Goal: Task Accomplishment & Management: Manage account settings

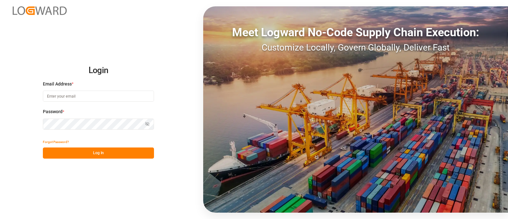
click at [76, 93] on input at bounding box center [98, 95] width 111 height 11
type input "[PERSON_NAME][EMAIL_ADDRESS][PERSON_NAME][DOMAIN_NAME]"
click at [101, 153] on button "Log In" at bounding box center [98, 152] width 111 height 11
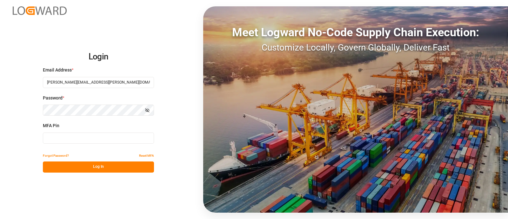
click at [104, 136] on input at bounding box center [98, 137] width 111 height 11
type input "688457"
click at [117, 168] on button "Log In" at bounding box center [98, 166] width 111 height 11
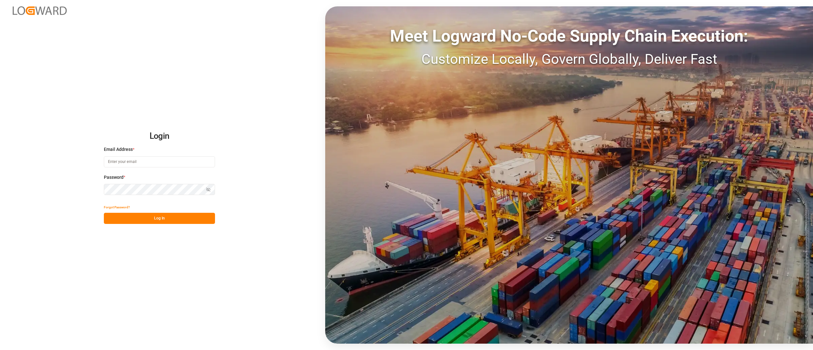
click at [145, 159] on input at bounding box center [159, 161] width 111 height 11
type input "camilo.perez@jamindustries.com"
click at [178, 219] on button "Log In" at bounding box center [159, 218] width 111 height 11
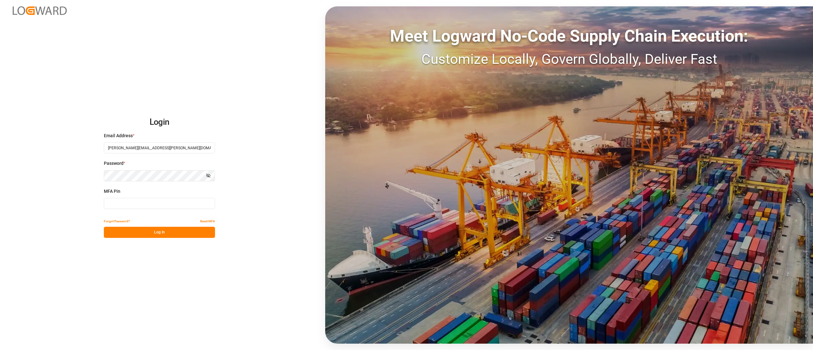
click at [138, 201] on input at bounding box center [159, 203] width 111 height 11
type input "027812"
click at [153, 230] on button "Log In" at bounding box center [159, 232] width 111 height 11
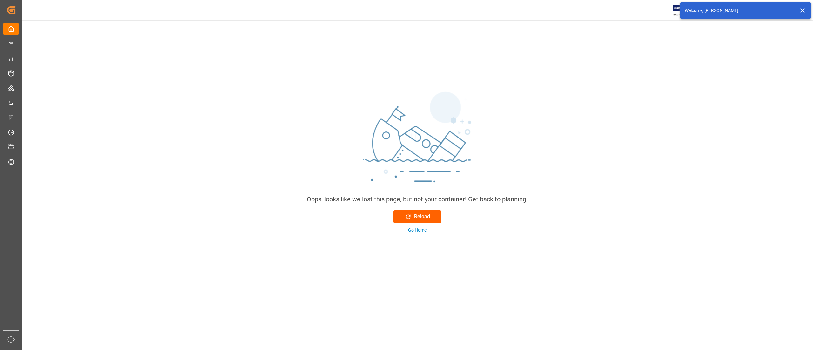
click at [421, 215] on div "Reload" at bounding box center [417, 217] width 25 height 8
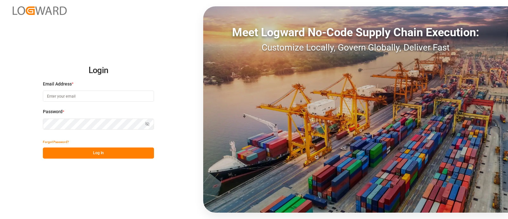
click at [78, 96] on input at bounding box center [98, 95] width 111 height 11
type input "[PERSON_NAME][EMAIL_ADDRESS][PERSON_NAME][DOMAIN_NAME]"
click at [123, 150] on button "Log In" at bounding box center [98, 152] width 111 height 11
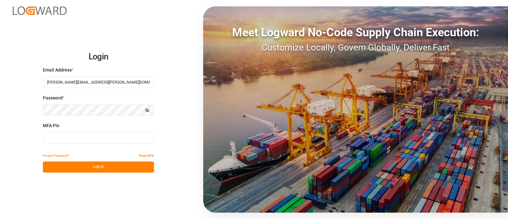
click at [85, 136] on input at bounding box center [98, 137] width 111 height 11
type input "693672"
click at [98, 166] on button "Log In" at bounding box center [98, 166] width 111 height 11
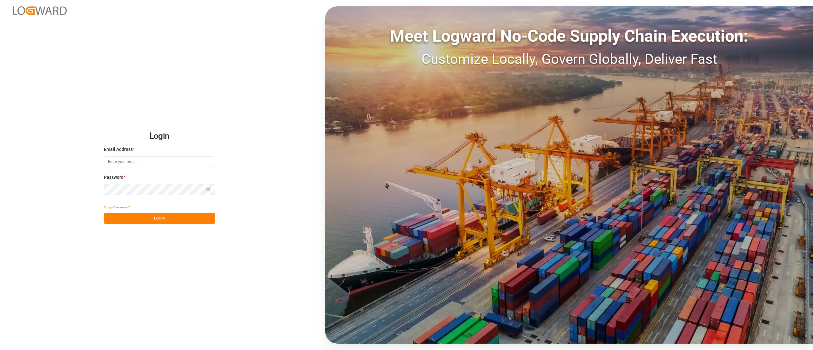
click at [136, 162] on input at bounding box center [159, 161] width 111 height 11
type input "camilo.perez@jamindustries.com"
click at [163, 217] on button "Log In" at bounding box center [159, 218] width 111 height 11
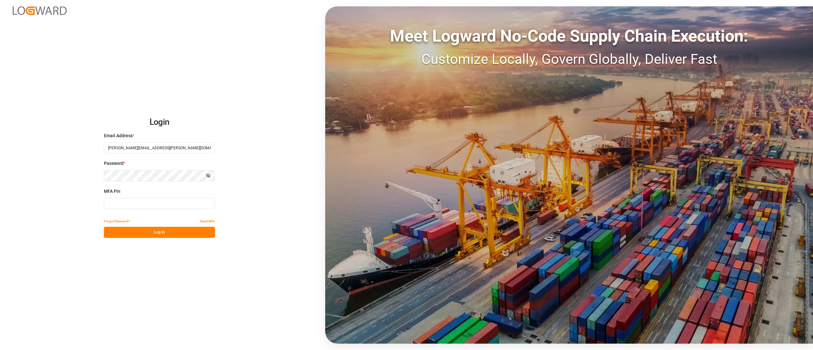
click at [150, 203] on input at bounding box center [159, 203] width 111 height 11
type input "120621"
click at [149, 232] on button "Log In" at bounding box center [159, 232] width 111 height 11
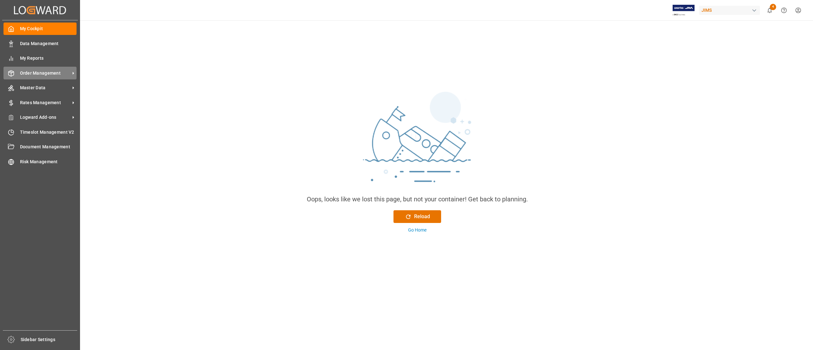
click at [23, 74] on span "Order Management" at bounding box center [45, 73] width 50 height 7
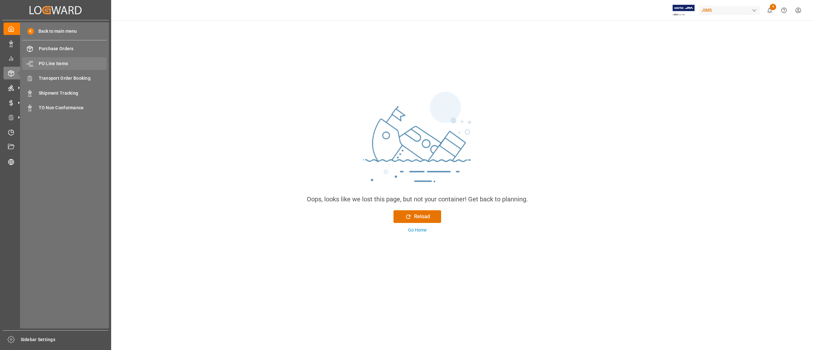
click at [63, 63] on span "PO Line Items" at bounding box center [73, 63] width 68 height 7
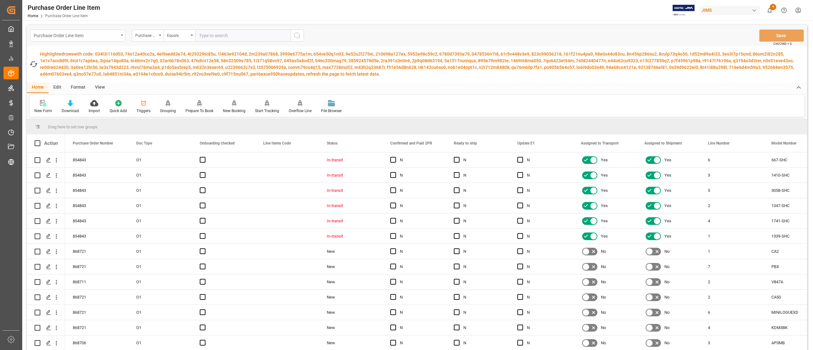
click at [89, 34] on div "Purchase Order Line Item" at bounding box center [76, 35] width 85 height 8
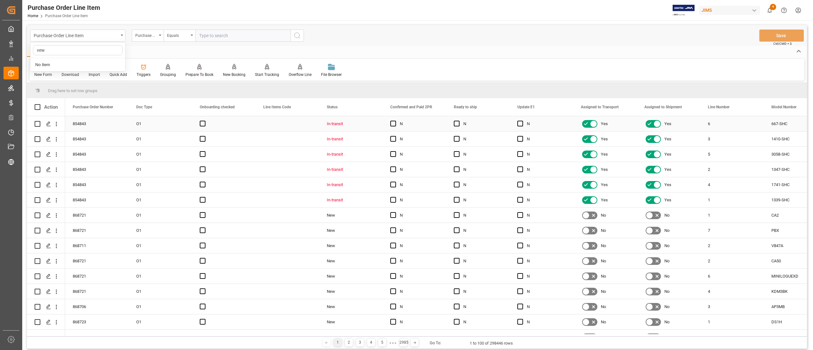
type input "ve"
click at [59, 91] on div "Vendor Master" at bounding box center [77, 91] width 95 height 13
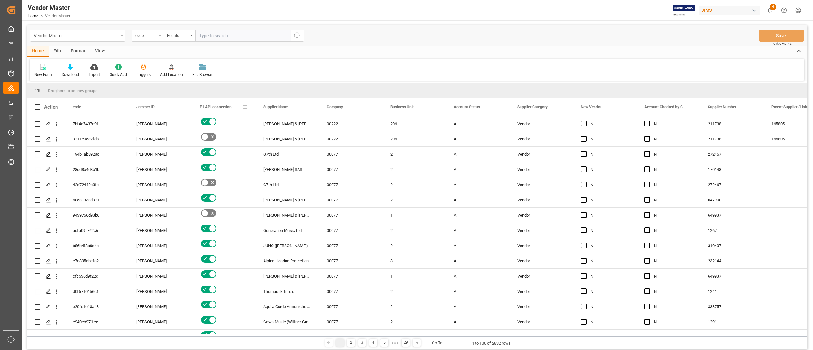
click at [247, 104] on span at bounding box center [245, 107] width 6 height 6
click at [282, 107] on span "filter" at bounding box center [280, 108] width 6 height 6
type input "false"
click at [282, 163] on button "Apply" at bounding box center [283, 161] width 12 height 6
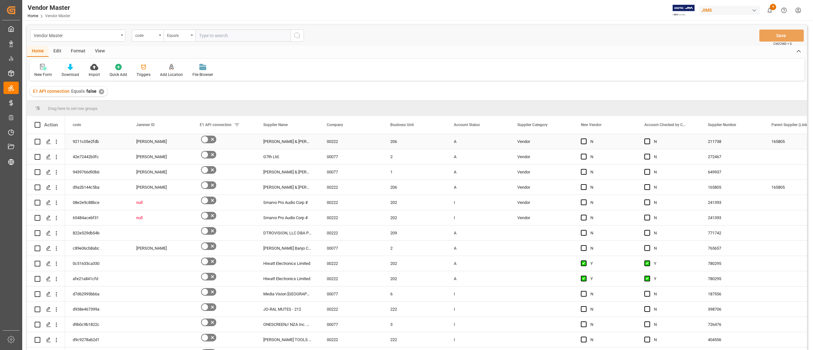
click at [415, 144] on div "206" at bounding box center [414, 141] width 63 height 15
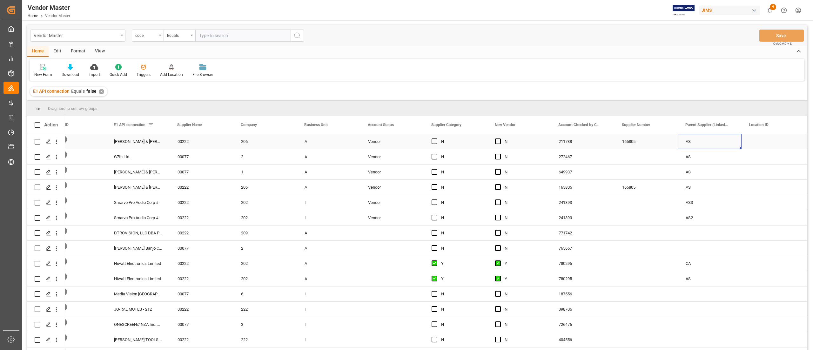
scroll to position [0, 149]
click at [585, 124] on span "Supplier Number" at bounding box center [572, 125] width 28 height 4
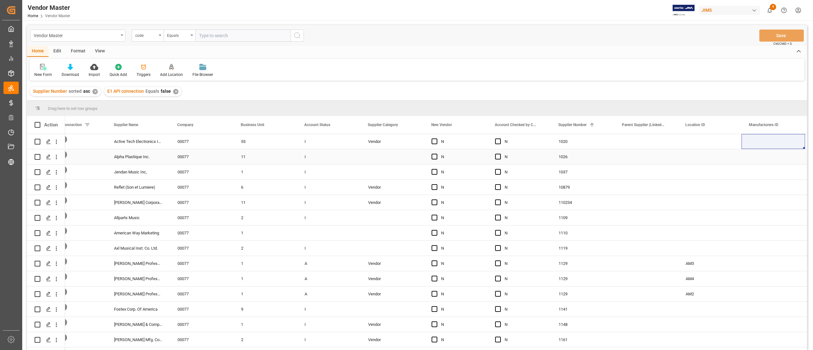
click at [403, 158] on div "Press SPACE to select this row." at bounding box center [391, 156] width 63 height 15
click at [592, 126] on span at bounding box center [592, 125] width 6 height 6
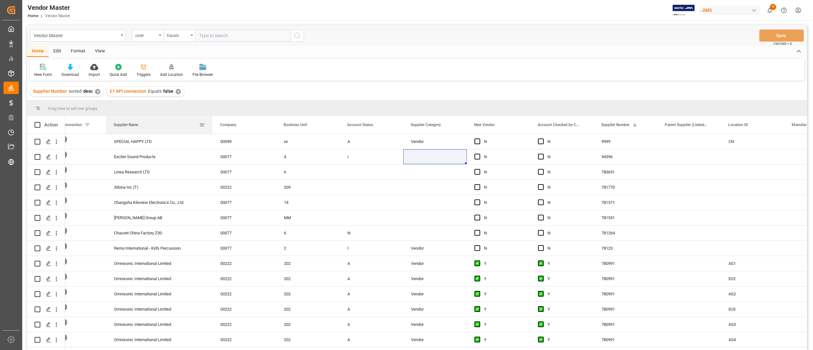
drag, startPoint x: 168, startPoint y: 127, endPoint x: 211, endPoint y: 126, distance: 42.9
click at [211, 126] on div at bounding box center [212, 125] width 3 height 18
click at [477, 171] on span "Press SPACE to select this row." at bounding box center [477, 172] width 6 height 6
click at [479, 169] on input "Press SPACE to select this row." at bounding box center [479, 169] width 0 height 0
click at [477, 186] on span "Press SPACE to select this row." at bounding box center [477, 187] width 6 height 6
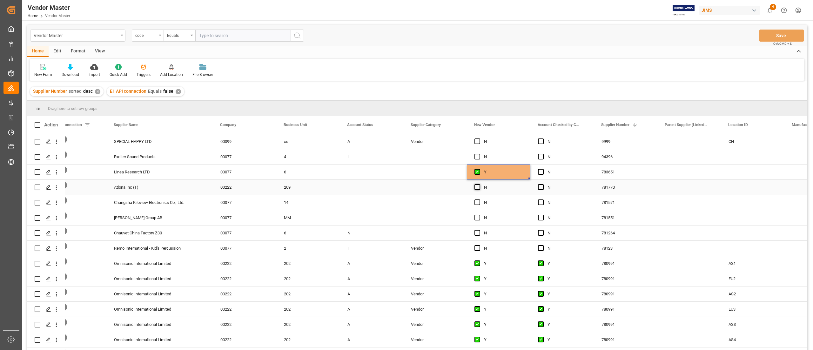
click at [479, 184] on input "Press SPACE to select this row." at bounding box center [479, 184] width 0 height 0
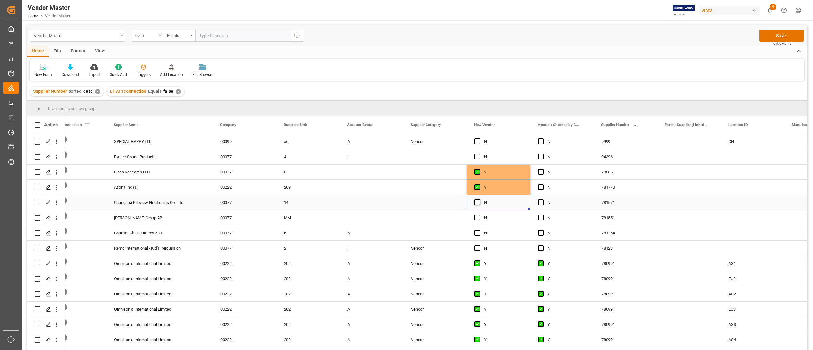
click at [478, 202] on span "Press SPACE to select this row." at bounding box center [477, 202] width 6 height 6
click at [479, 199] on input "Press SPACE to select this row." at bounding box center [479, 199] width 0 height 0
click at [477, 218] on span "Press SPACE to select this row." at bounding box center [477, 218] width 6 height 6
click at [479, 215] on input "Press SPACE to select this row." at bounding box center [479, 215] width 0 height 0
click at [477, 231] on span "Press SPACE to select this row." at bounding box center [477, 233] width 6 height 6
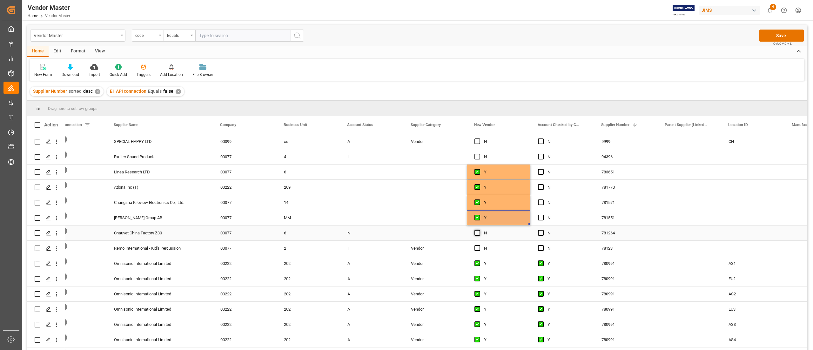
click at [479, 230] on input "Press SPACE to select this row." at bounding box center [479, 230] width 0 height 0
click at [518, 126] on span at bounding box center [520, 125] width 6 height 6
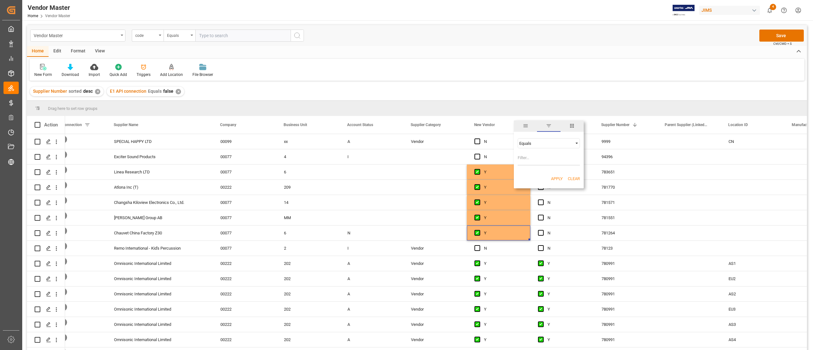
click at [551, 123] on span "filter" at bounding box center [549, 126] width 6 height 6
click at [519, 124] on span at bounding box center [520, 125] width 6 height 6
click at [535, 158] on input "Filter Value" at bounding box center [548, 159] width 62 height 13
type input "Y"
click at [554, 180] on button "Apply" at bounding box center [557, 179] width 12 height 6
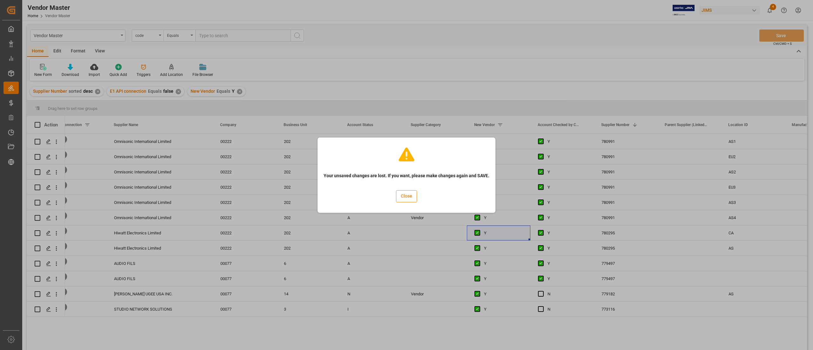
click at [406, 197] on button "Close" at bounding box center [406, 196] width 21 height 12
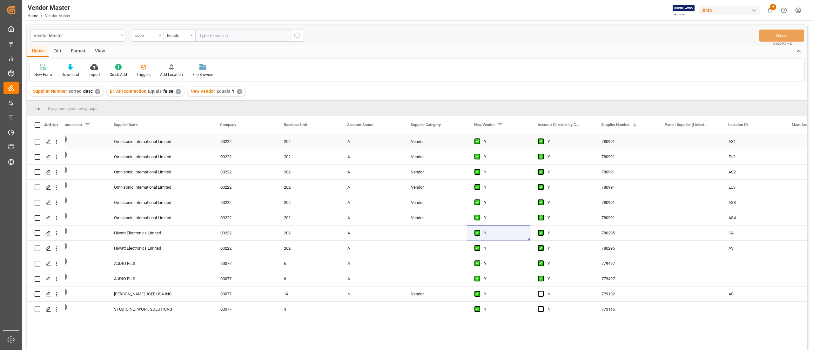
click at [363, 141] on div "A" at bounding box center [371, 141] width 48 height 15
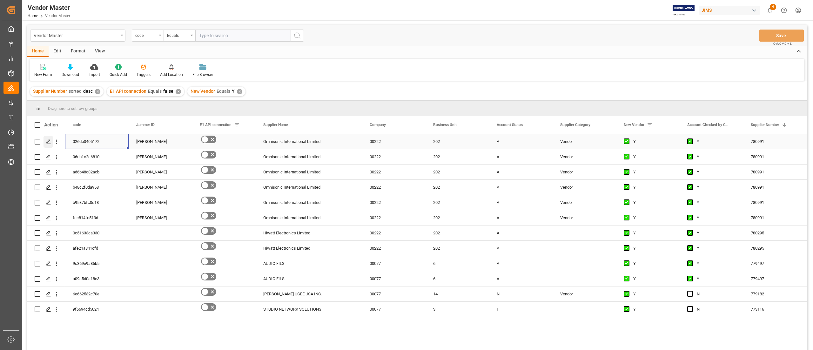
click at [51, 143] on div "Press SPACE to select this row." at bounding box center [48, 142] width 10 height 12
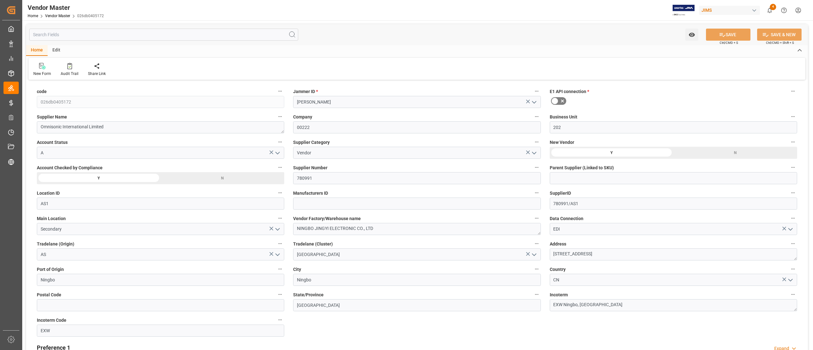
type input "08-11-2025 12:01"
type input "09-19-2025 18:12"
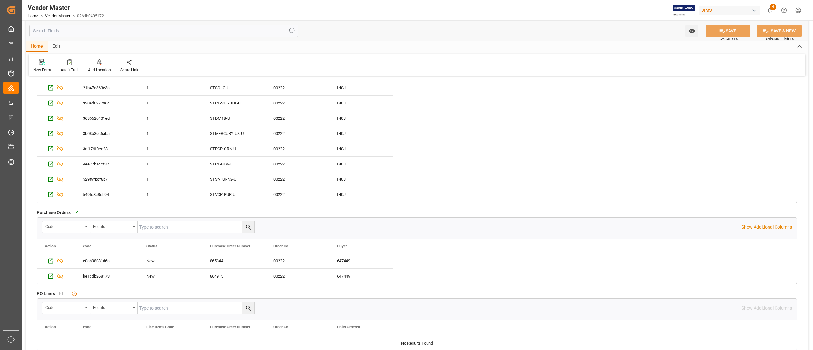
scroll to position [762, 0]
type input "P.I.A. (PAY IN ADVANCE)"
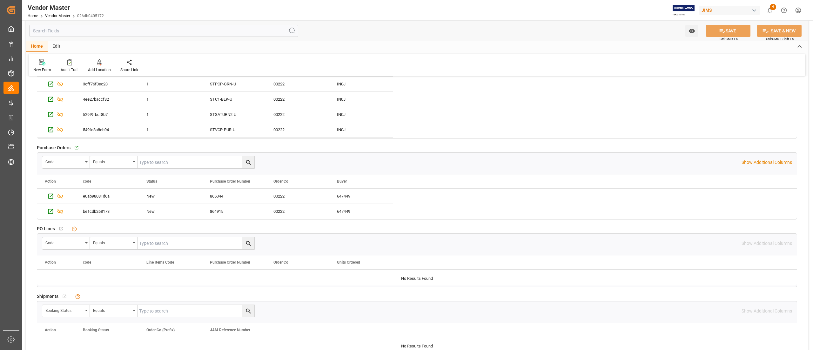
scroll to position [889, 0]
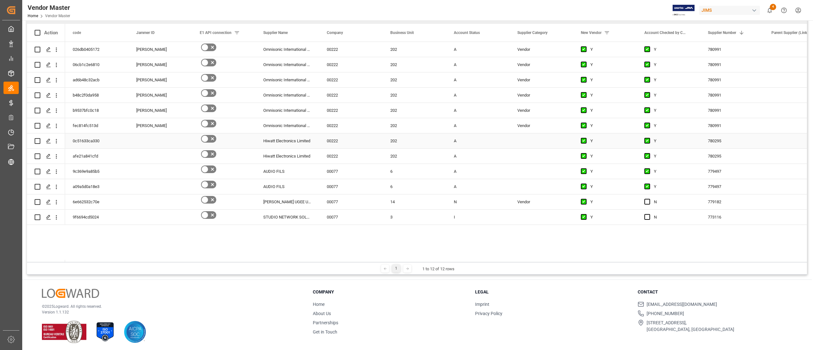
scroll to position [94, 0]
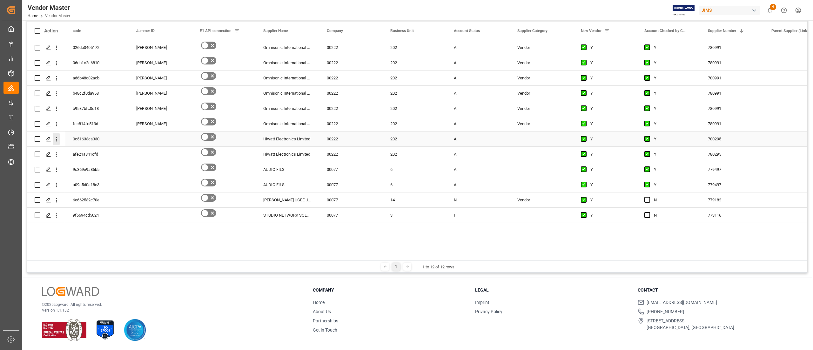
click at [57, 139] on icon "open menu" at bounding box center [56, 139] width 7 height 7
click at [49, 138] on icon "Press SPACE to select this row." at bounding box center [48, 139] width 5 height 5
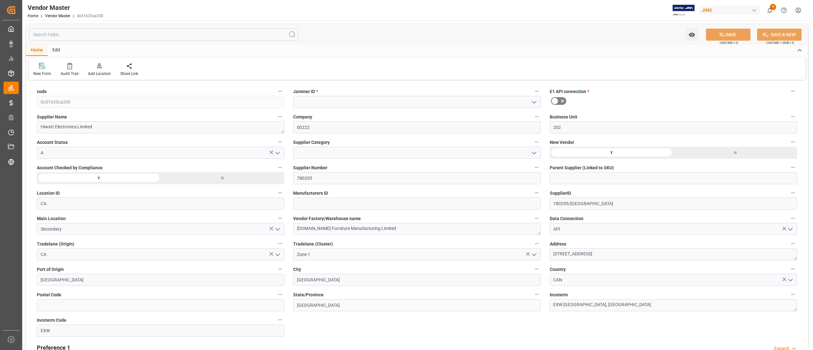
type input "07-14-2025 19:18"
type input "09-23-2025 15:09"
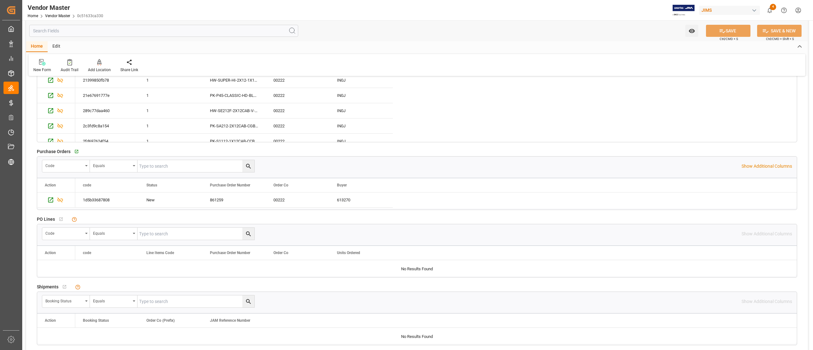
scroll to position [762, 0]
click at [52, 201] on icon "Press SPACE to select this row." at bounding box center [50, 198] width 5 height 5
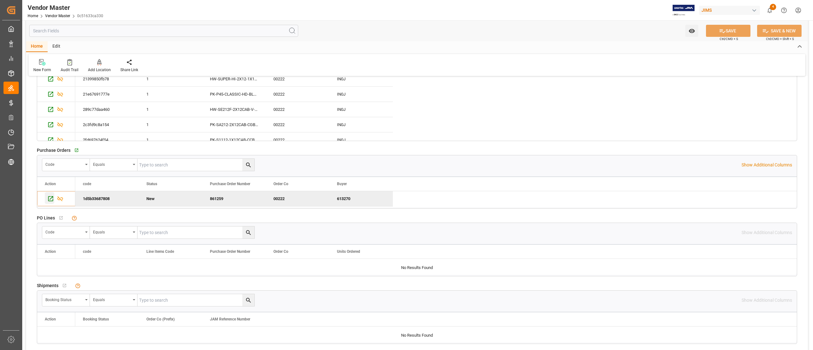
type input "P.I.A. (PAY IN ADVANCE)"
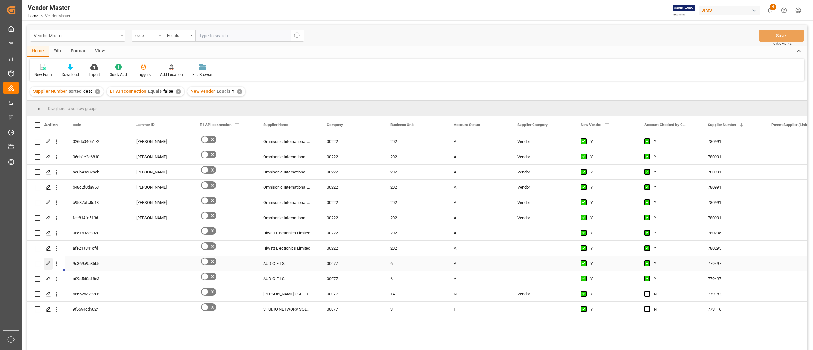
click at [47, 265] on polygon "Press SPACE to select this row." at bounding box center [48, 263] width 3 height 3
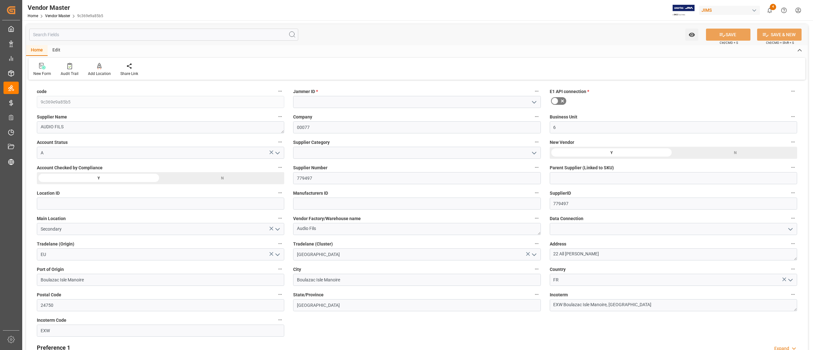
type input "07-09-2025 15:17"
type input "09-22-2025 17:01"
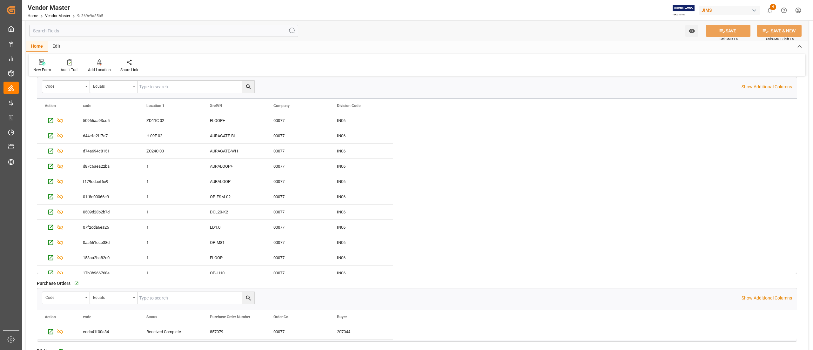
scroll to position [698, 0]
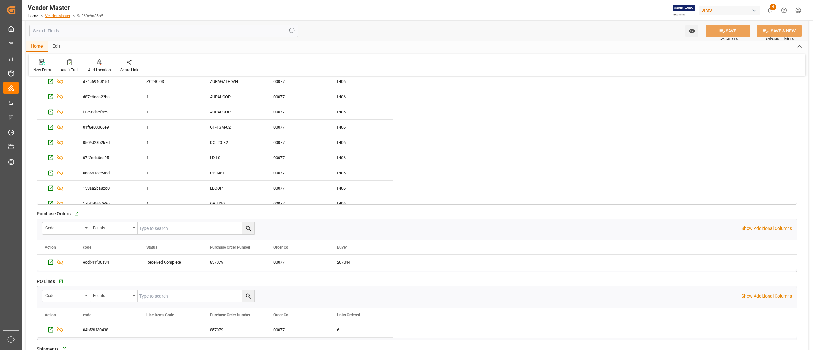
type input "Prepaid"
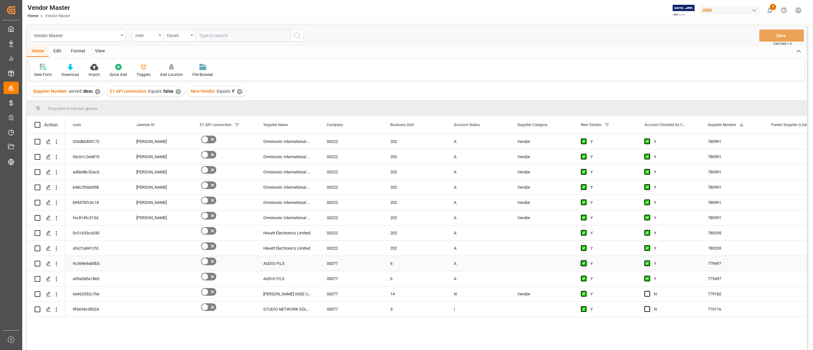
click at [583, 263] on span "Press SPACE to select this row." at bounding box center [584, 263] width 6 height 6
click at [585, 260] on input "Press SPACE to select this row." at bounding box center [585, 260] width 0 height 0
click at [584, 279] on span "Press SPACE to select this row." at bounding box center [584, 279] width 6 height 6
click at [585, 276] on input "Press SPACE to select this row." at bounding box center [585, 276] width 0 height 0
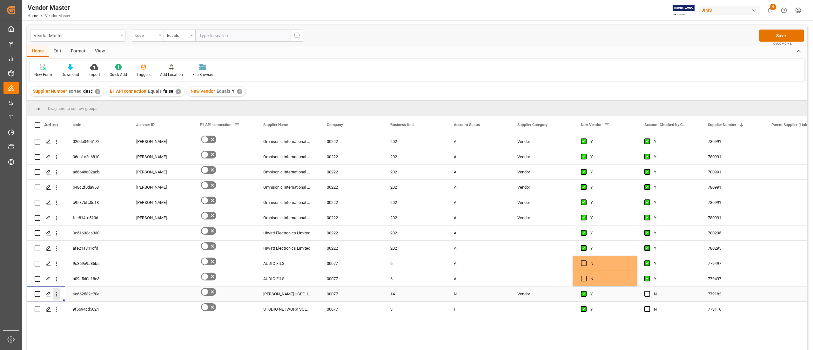
click at [57, 296] on icon "open menu" at bounding box center [56, 294] width 1 height 4
click at [48, 296] on icon "Press SPACE to select this row." at bounding box center [48, 293] width 5 height 5
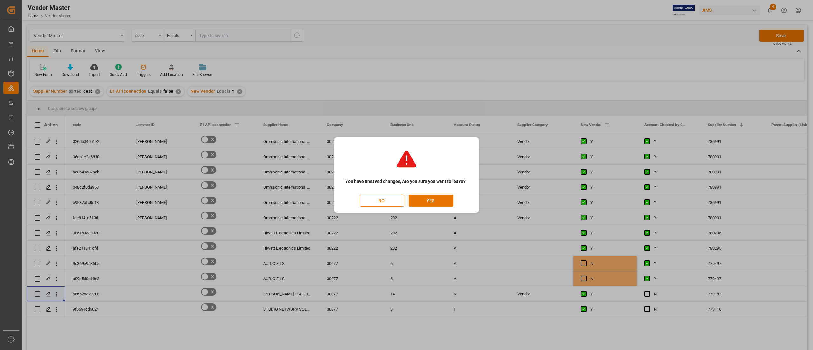
click at [388, 203] on button "NO" at bounding box center [382, 201] width 44 height 12
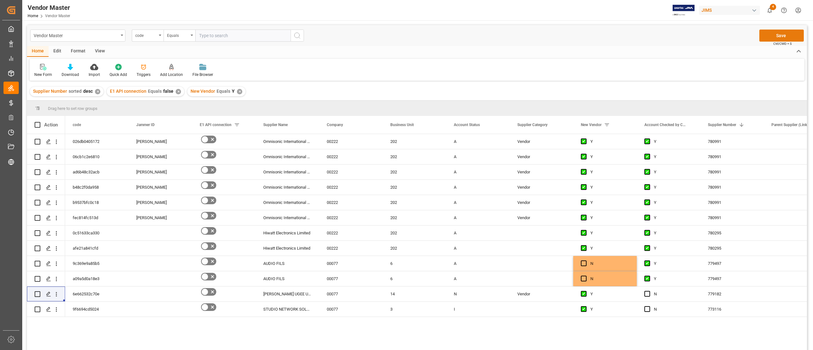
click at [771, 35] on button "Save" at bounding box center [781, 36] width 44 height 12
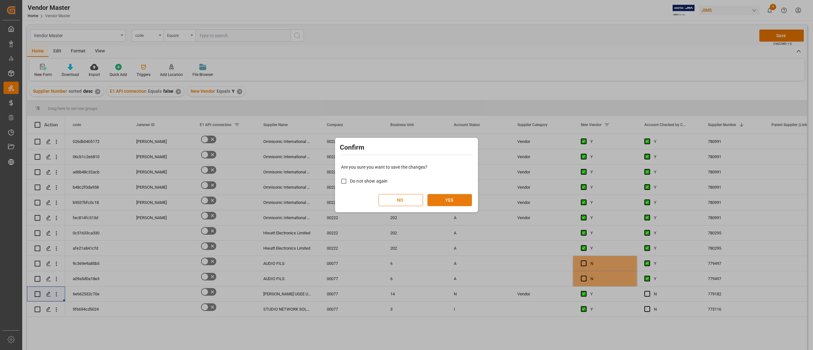
click at [446, 202] on button "YES" at bounding box center [449, 200] width 44 height 12
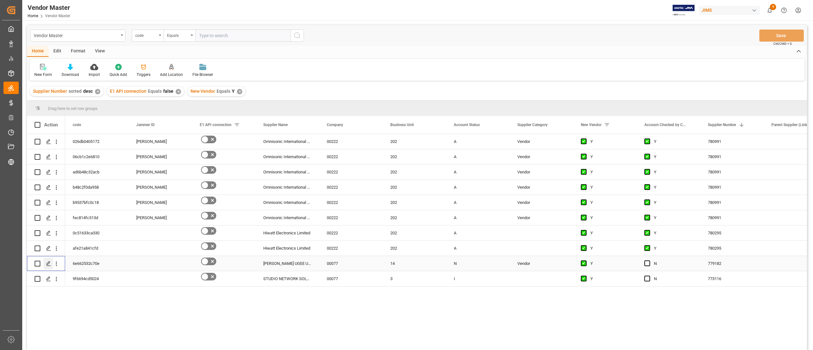
click at [51, 267] on div "Press SPACE to select this row." at bounding box center [48, 264] width 10 height 12
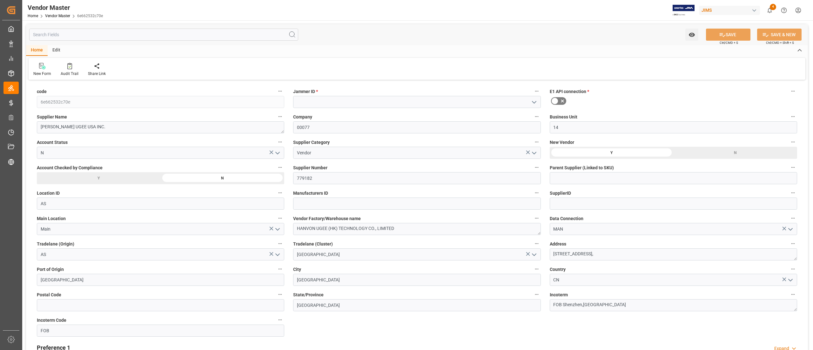
type input "08-28-2025 17:06"
type input "08-28-2025 17:13"
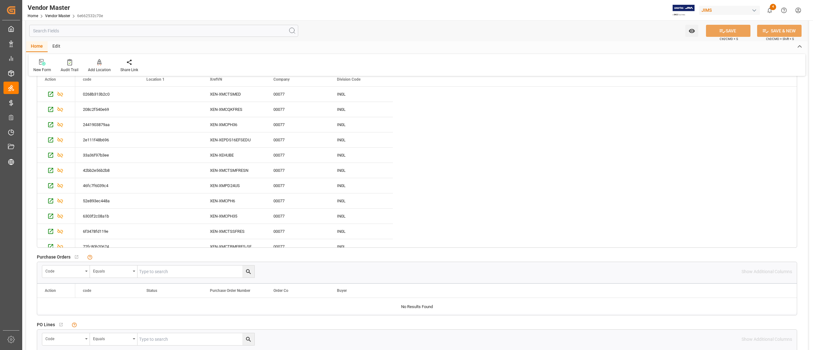
scroll to position [635, 0]
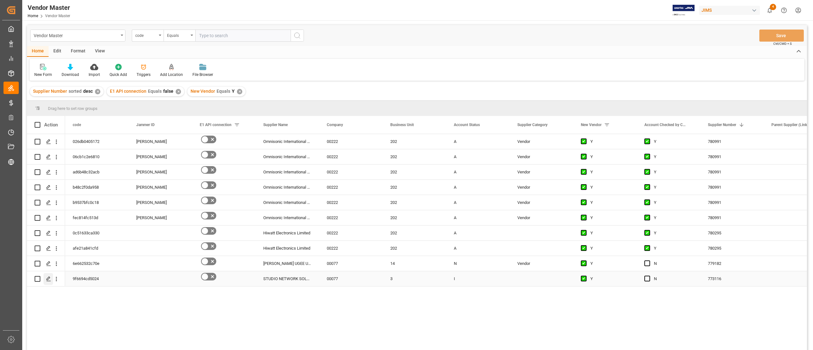
click at [49, 279] on icon "Press SPACE to select this row." at bounding box center [48, 278] width 5 height 5
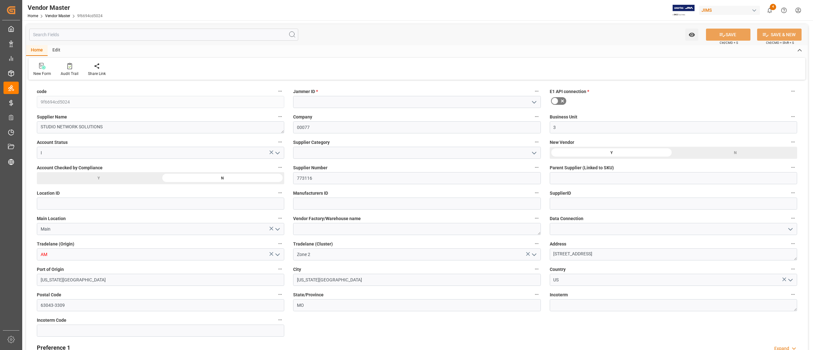
type input "06-23-2025 16:46"
type input "09-23-2025 08:47"
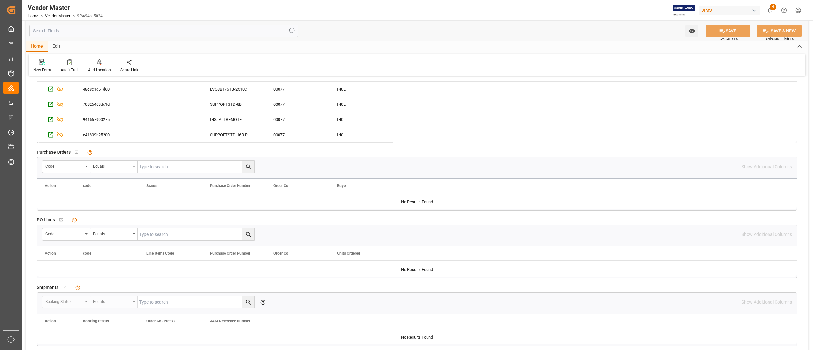
scroll to position [635, 0]
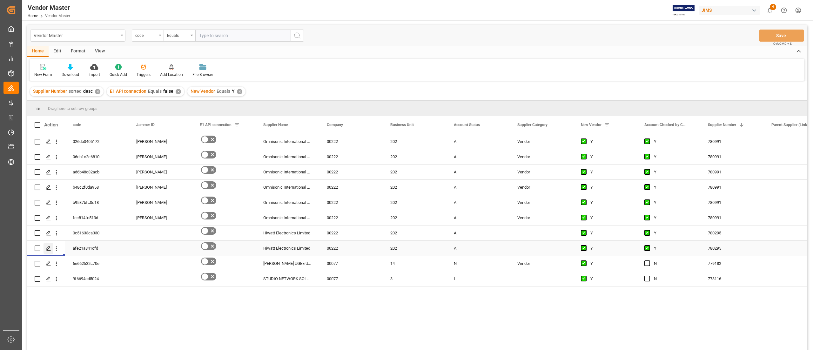
click at [50, 249] on icon "Press SPACE to select this row." at bounding box center [48, 248] width 5 height 5
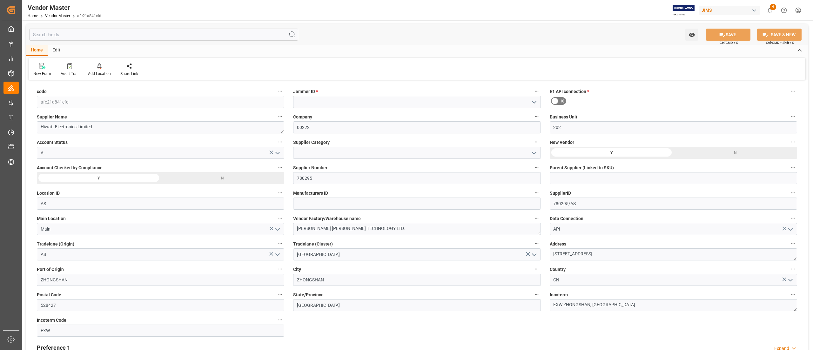
type input "07-15-2025 10:13"
type input "09-23-2025 15:09"
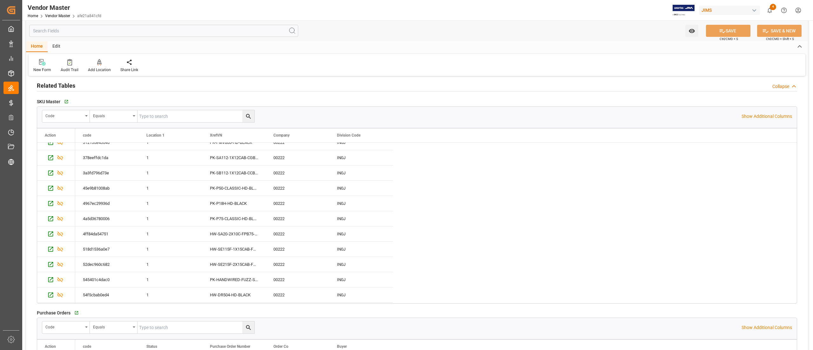
scroll to position [698, 0]
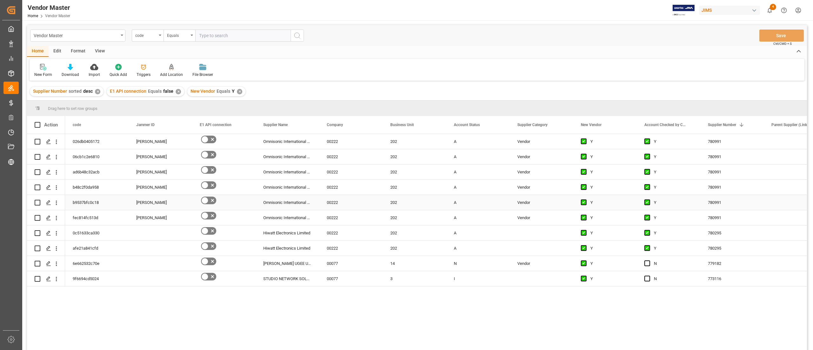
click at [672, 202] on div "Y" at bounding box center [673, 202] width 39 height 15
click at [281, 263] on div "HANVON UGEE USA INC." at bounding box center [287, 263] width 63 height 15
click at [294, 260] on div "HANVON UGEE USA INC." at bounding box center [287, 263] width 63 height 15
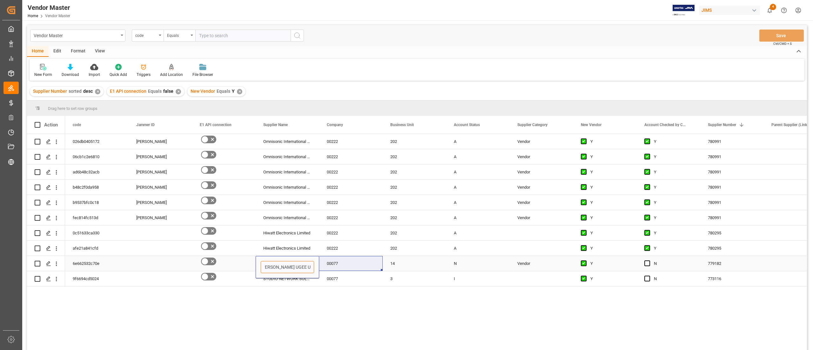
drag, startPoint x: 261, startPoint y: 265, endPoint x: 334, endPoint y: 265, distance: 73.7
click at [648, 264] on span "Press SPACE to select this row." at bounding box center [647, 263] width 6 height 6
click at [649, 260] on input "Press SPACE to select this row." at bounding box center [649, 260] width 0 height 0
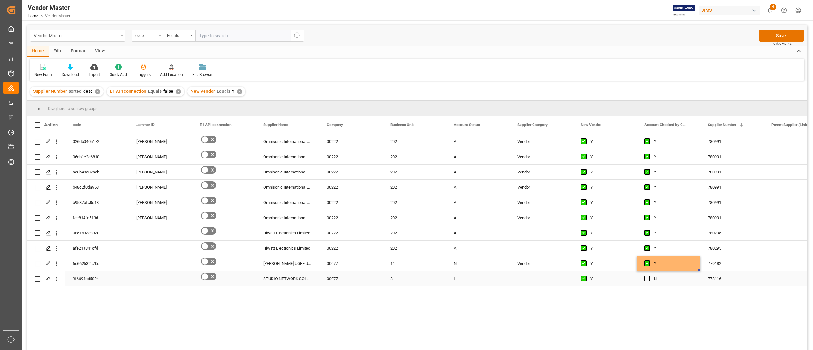
click at [720, 280] on div "773116" at bounding box center [731, 278] width 63 height 15
click at [291, 278] on div "STUDIO NETWORK SOLUTIONS" at bounding box center [287, 278] width 63 height 15
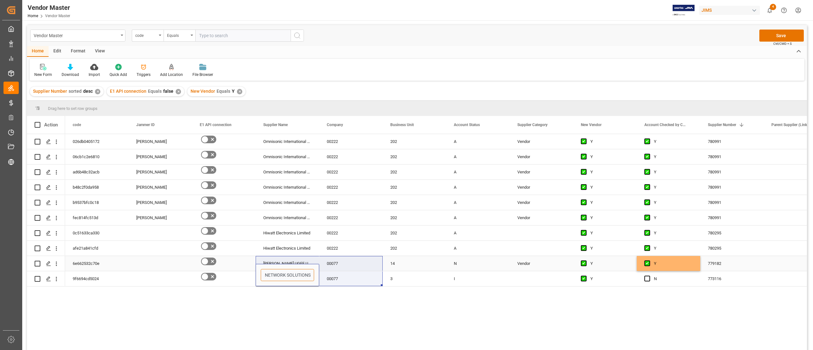
drag, startPoint x: 262, startPoint y: 276, endPoint x: 338, endPoint y: 270, distance: 75.7
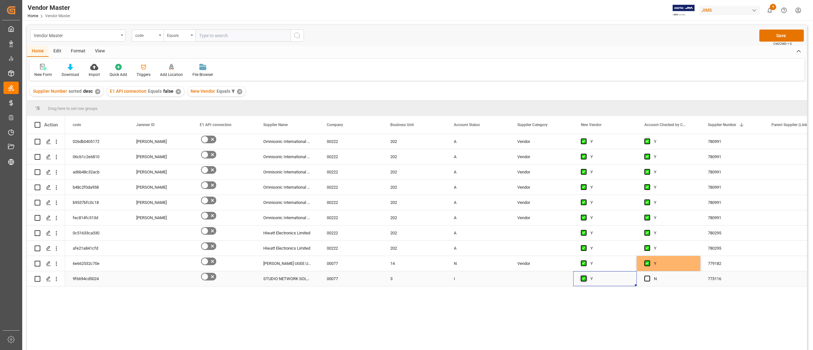
click at [586, 280] on span "Press SPACE to select this row." at bounding box center [584, 279] width 6 height 6
click at [585, 276] on input "Press SPACE to select this row." at bounding box center [585, 276] width 0 height 0
click at [365, 277] on div "00077" at bounding box center [350, 278] width 63 height 15
click at [784, 30] on button "Save" at bounding box center [781, 36] width 44 height 12
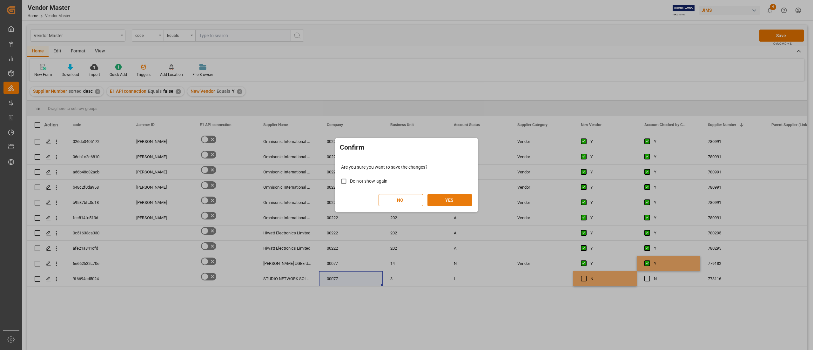
click at [445, 203] on button "YES" at bounding box center [449, 200] width 44 height 12
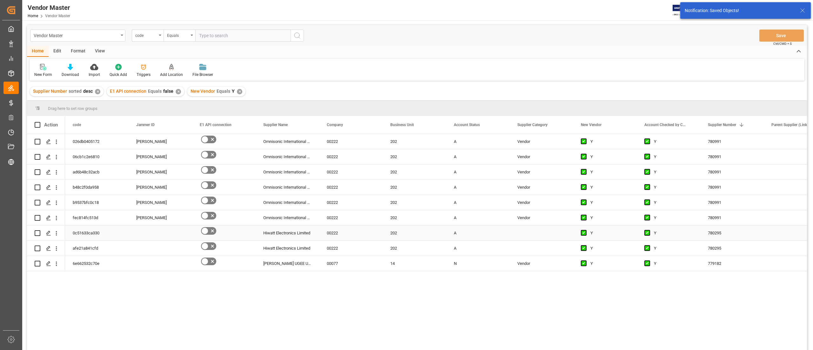
click at [477, 225] on div "A" at bounding box center [477, 232] width 63 height 15
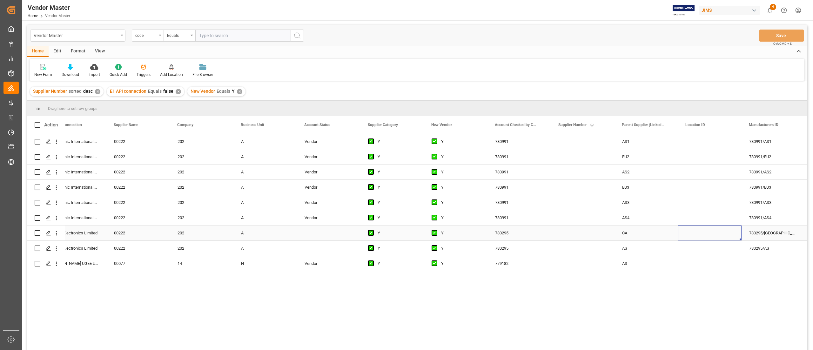
scroll to position [0, 213]
